Goal: Task Accomplishment & Management: Complete application form

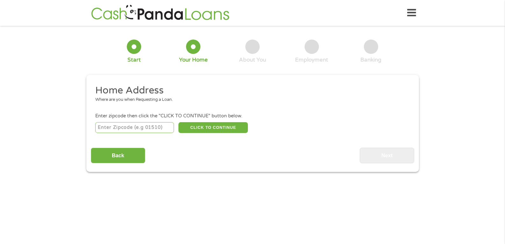
click at [102, 126] on input "number" at bounding box center [134, 127] width 79 height 11
type input "63901"
click at [209, 128] on button "CLICK TO CONTINUE" at bounding box center [212, 127] width 69 height 11
type input "63901"
type input "[GEOGRAPHIC_DATA]"
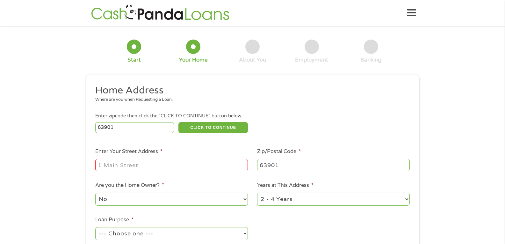
click at [104, 166] on input "Enter Your Street Address *" at bounding box center [171, 165] width 153 height 12
type input "[STREET_ADDRESS]"
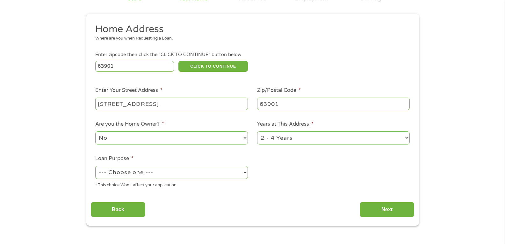
scroll to position [64, 0]
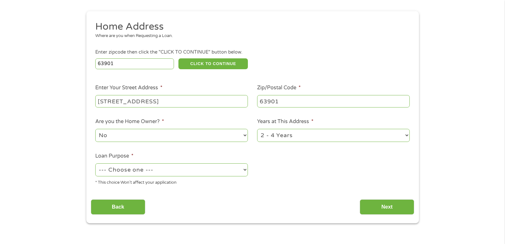
click at [406, 134] on select "1 Year or less 1 - 2 Years 2 - 4 Years Over 4 Years" at bounding box center [333, 135] width 153 height 13
select select "60months"
click at [257, 129] on select "1 Year or less 1 - 2 Years 2 - 4 Years Over 4 Years" at bounding box center [333, 135] width 153 height 13
click at [243, 169] on select "--- Choose one --- Pay Bills Debt Consolidation Home Improvement Major Purchase…" at bounding box center [171, 169] width 153 height 13
select select "other"
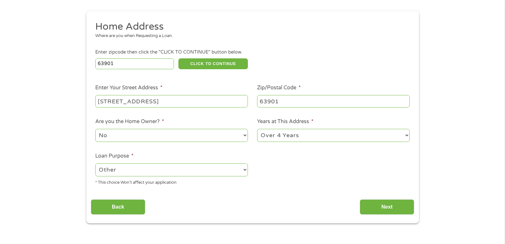
click at [95, 163] on select "--- Choose one --- Pay Bills Debt Consolidation Home Improvement Major Purchase…" at bounding box center [171, 169] width 153 height 13
click at [380, 205] on input "Next" at bounding box center [387, 207] width 54 height 16
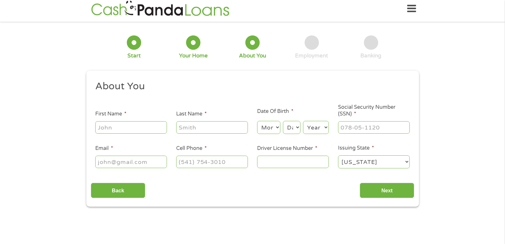
scroll to position [3, 3]
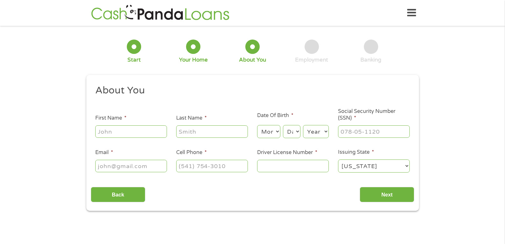
click at [105, 130] on input "First Name *" at bounding box center [131, 131] width 72 height 12
type input "[PERSON_NAME]"
type input "[EMAIL_ADDRESS][DOMAIN_NAME]"
type input "[PHONE_NUMBER]"
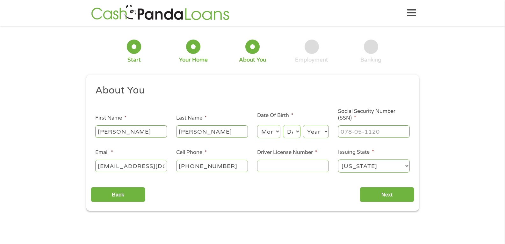
click at [277, 131] on select "Month 1 2 3 4 5 6 7 8 9 10 11 12" at bounding box center [268, 131] width 23 height 13
select select "9"
click at [257, 125] on select "Month 1 2 3 4 5 6 7 8 9 10 11 12" at bounding box center [268, 131] width 23 height 13
click at [298, 131] on select "Day 1 2 3 4 5 6 7 8 9 10 11 12 13 14 15 16 17 18 19 20 21 22 23 24 25 26 27 28 …" at bounding box center [291, 131] width 17 height 13
select select "25"
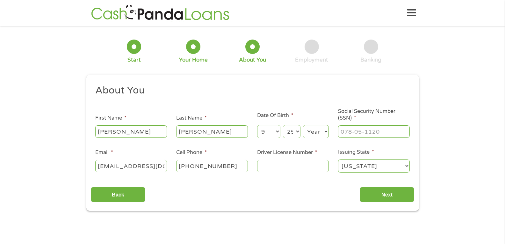
click at [283, 125] on select "Day 1 2 3 4 5 6 7 8 9 10 11 12 13 14 15 16 17 18 19 20 21 22 23 24 25 26 27 28 …" at bounding box center [291, 131] width 17 height 13
click at [326, 131] on select "Year [DATE] 2006 2005 2004 2003 2002 2001 2000 1999 1998 1997 1996 1995 1994 19…" at bounding box center [316, 131] width 26 height 13
select select "1979"
click at [303, 125] on select "Year [DATE] 2006 2005 2004 2003 2002 2001 2000 1999 1998 1997 1996 1995 1994 19…" at bounding box center [316, 131] width 26 height 13
click at [345, 132] on input "___-__-____" at bounding box center [374, 131] width 72 height 12
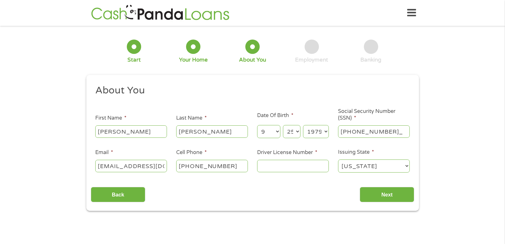
type input "492-82-3042"
click at [270, 166] on input "Driver License Number *" at bounding box center [293, 166] width 72 height 12
type input "t980025086"
click at [388, 190] on input "Next" at bounding box center [387, 195] width 54 height 16
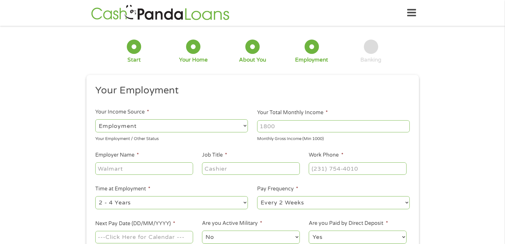
click at [246, 124] on select "--- Choose one --- Employment [DEMOGRAPHIC_DATA] Benefits" at bounding box center [171, 125] width 153 height 13
select select "benefits"
click at [95, 119] on select "--- Choose one --- Employment [DEMOGRAPHIC_DATA] Benefits" at bounding box center [171, 125] width 153 height 13
type input "Other"
type input "[PHONE_NUMBER]"
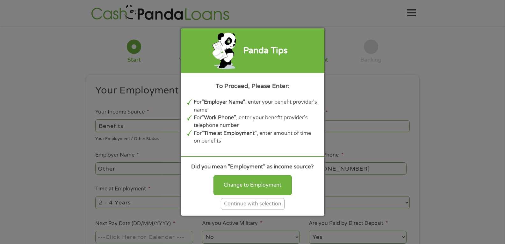
click at [251, 205] on div "Continue with selection" at bounding box center [253, 204] width 64 height 12
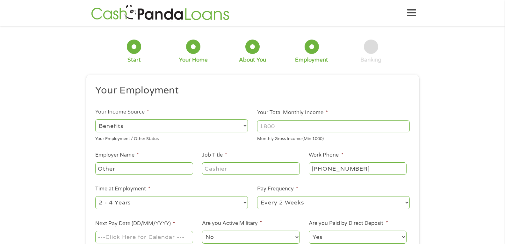
click at [119, 168] on input "Other" at bounding box center [143, 168] width 97 height 12
type input "O"
type input "childrens division"
click at [206, 167] on input "Job Title *" at bounding box center [250, 168] width 97 height 12
type input "[PERSON_NAME] parent"
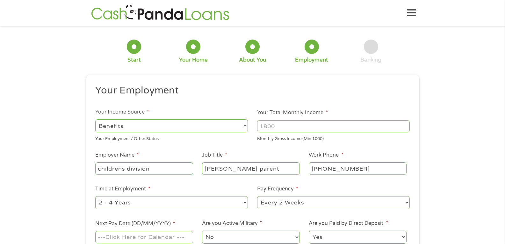
click at [362, 168] on input "[PHONE_NUMBER]" at bounding box center [357, 168] width 97 height 12
type input "[PHONE_NUMBER]"
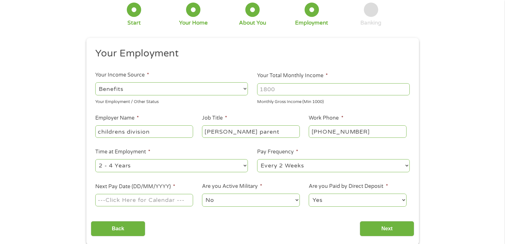
scroll to position [64, 0]
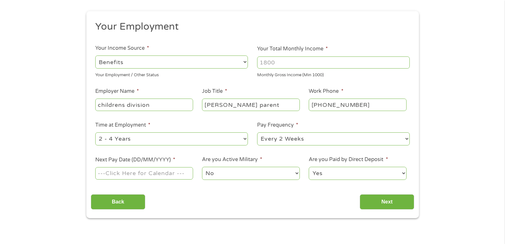
click at [245, 138] on select "--- Choose one --- 1 Year or less 1 - 2 Years 2 - 4 Years Over 4 Years" at bounding box center [171, 138] width 153 height 13
select select "12months"
click at [95, 132] on select "--- Choose one --- 1 Year or less 1 - 2 Years 2 - 4 Years Over 4 Years" at bounding box center [171, 138] width 153 height 13
click at [407, 138] on select "--- Choose one --- Every 2 Weeks Every Week Monthly Semi-Monthly" at bounding box center [333, 138] width 153 height 13
select select "monthly"
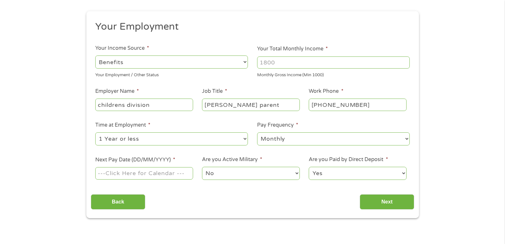
click at [257, 132] on select "--- Choose one --- Every 2 Weeks Every Week Monthly Semi-Monthly" at bounding box center [333, 138] width 153 height 13
click at [267, 181] on div "No Yes" at bounding box center [250, 173] width 97 height 15
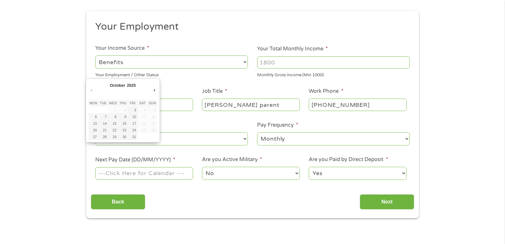
click at [181, 173] on input "Next Pay Date (DD/MM/YYYY) *" at bounding box center [143, 173] width 97 height 12
type input "[DATE]"
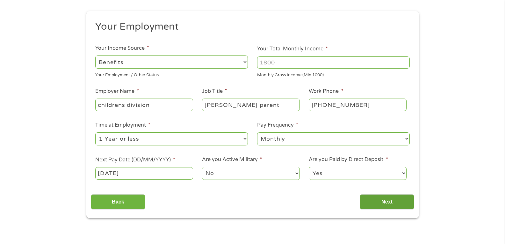
click at [388, 200] on input "Next" at bounding box center [387, 202] width 54 height 16
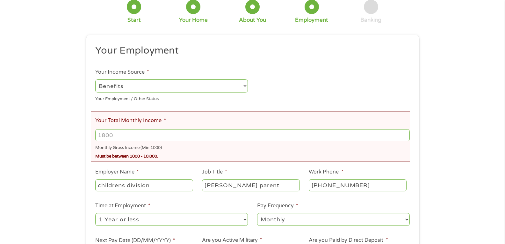
click at [118, 136] on input "Your Total Monthly Income *" at bounding box center [252, 135] width 314 height 12
type input "3500"
click at [455, 135] on div "There was a problem with your submission. Please review the fields below. 1 Sta…" at bounding box center [252, 133] width 505 height 332
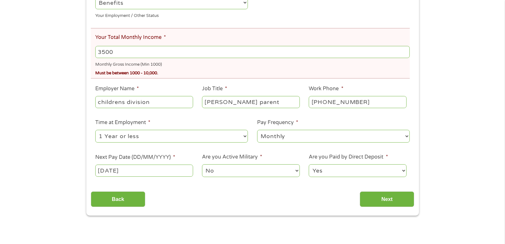
scroll to position [159, 0]
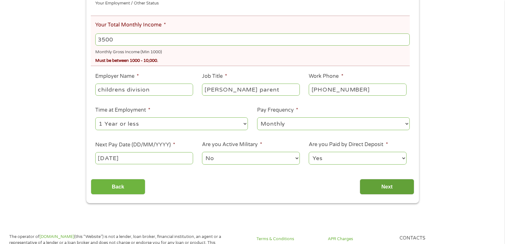
click at [389, 184] on input "Next" at bounding box center [387, 187] width 54 height 16
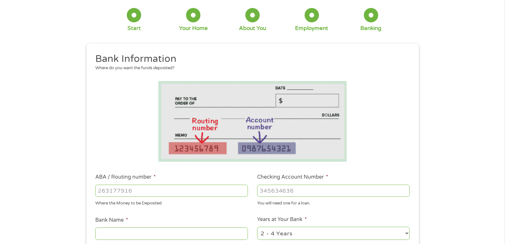
scroll to position [32, 0]
click at [100, 192] on input "ABA / Routing number *" at bounding box center [171, 190] width 153 height 12
type input "084106768"
type input "EVOLVE BANK AND TRUST"
type input "084106768"
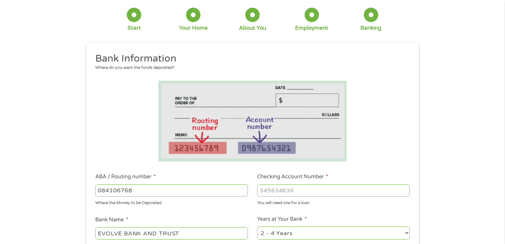
click at [263, 189] on input "Checking Account Number *" at bounding box center [333, 190] width 153 height 12
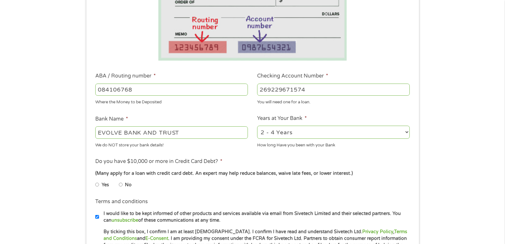
scroll to position [159, 0]
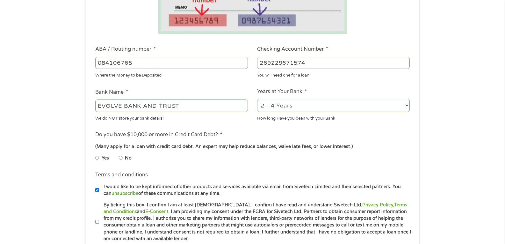
type input "269229671574"
click at [406, 104] on select "2 - 4 Years 6 - 12 Months 1 - 2 Years Over 4 Years" at bounding box center [333, 105] width 153 height 13
select select "60months"
click at [257, 99] on select "2 - 4 Years 6 - 12 Months 1 - 2 Years Over 4 Years" at bounding box center [333, 105] width 153 height 13
click at [119, 157] on input "No" at bounding box center [121, 158] width 4 height 10
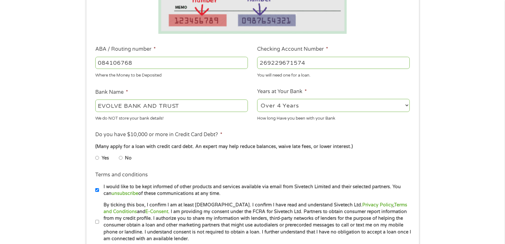
radio input "true"
click at [97, 221] on input "By ticking this box, I confirm I am at least [DEMOGRAPHIC_DATA]. I confirm I ha…" at bounding box center [97, 222] width 4 height 10
checkbox input "true"
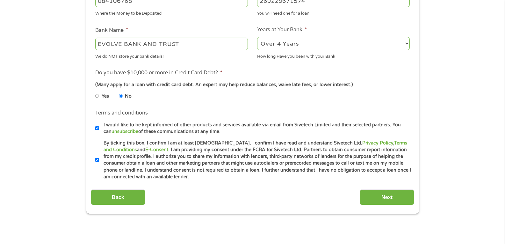
scroll to position [255, 0]
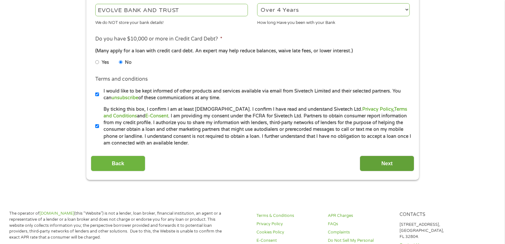
click at [389, 161] on input "Next" at bounding box center [387, 163] width 54 height 16
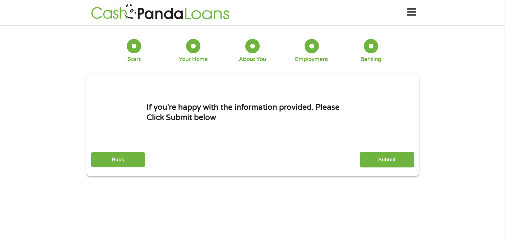
scroll to position [0, 0]
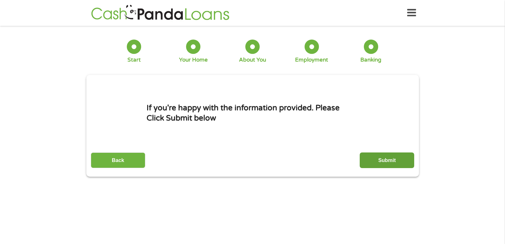
click at [385, 157] on input "Submit" at bounding box center [387, 160] width 54 height 16
